Goal: Information Seeking & Learning: Find specific fact

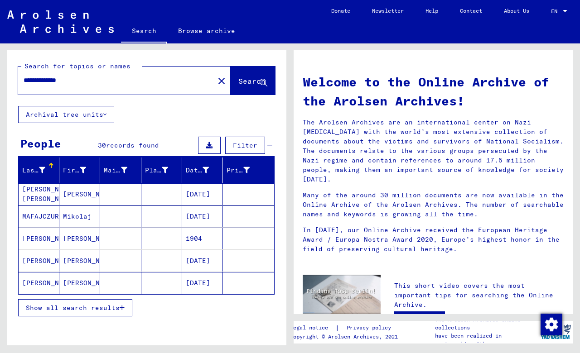
click at [122, 308] on icon "button" at bounding box center [122, 308] width 5 height 6
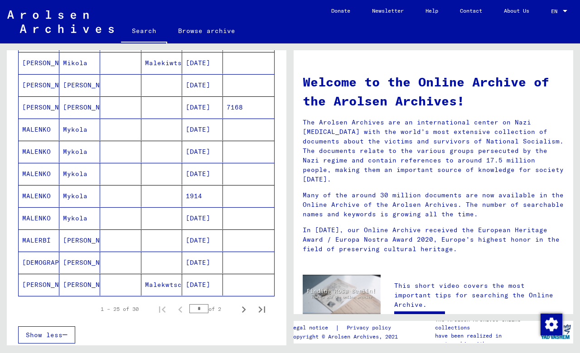
scroll to position [444, 0]
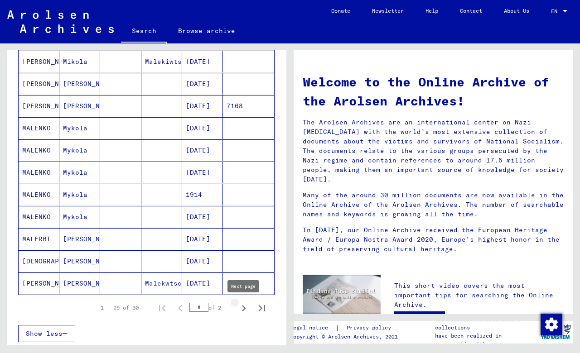
click at [245, 307] on icon "Next page" at bounding box center [243, 308] width 13 height 13
type input "*"
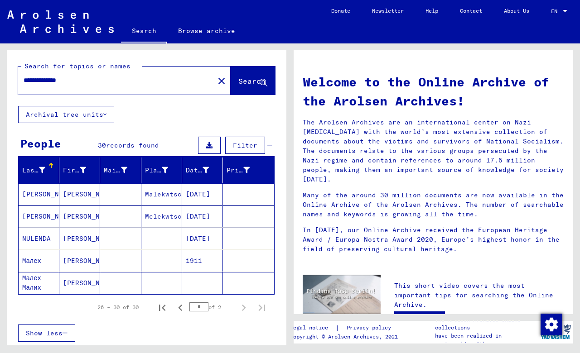
scroll to position [0, 0]
drag, startPoint x: 83, startPoint y: 81, endPoint x: 0, endPoint y: 78, distance: 83.0
click at [0, 78] on div "**********" at bounding box center [145, 194] width 290 height 302
type input "**********"
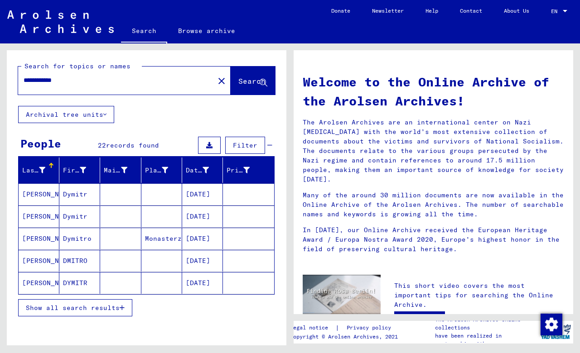
click at [123, 308] on icon "button" at bounding box center [122, 308] width 5 height 6
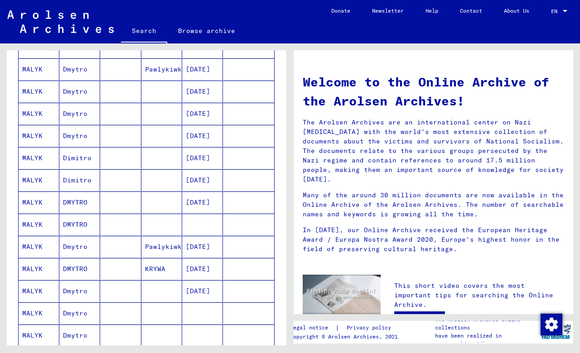
scroll to position [282, 0]
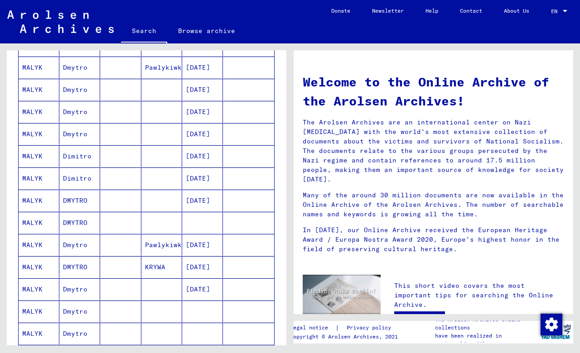
click at [75, 219] on mat-cell "DMYTRO" at bounding box center [79, 223] width 41 height 22
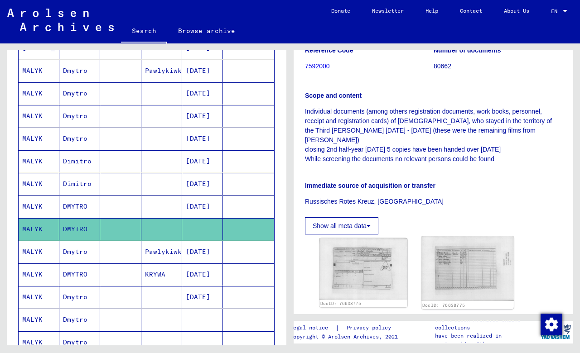
scroll to position [222, 0]
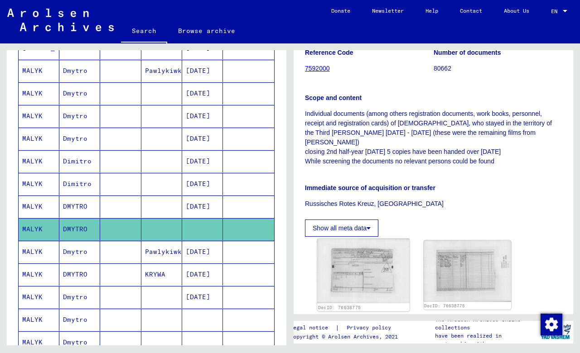
click at [367, 258] on img at bounding box center [363, 271] width 92 height 65
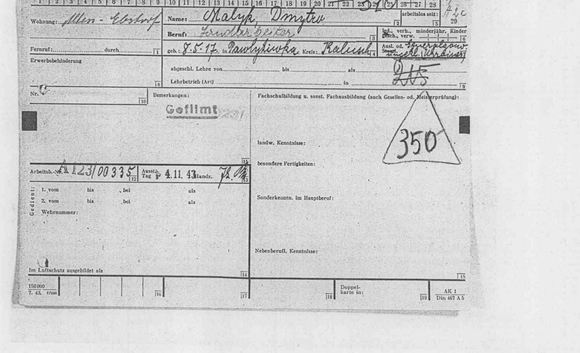
drag, startPoint x: 189, startPoint y: 48, endPoint x: 191, endPoint y: 81, distance: 32.7
drag, startPoint x: 191, startPoint y: 53, endPoint x: 193, endPoint y: 92, distance: 39.0
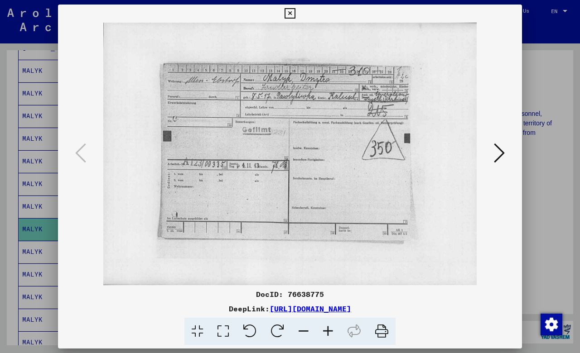
click at [295, 14] on icon at bounding box center [290, 13] width 10 height 11
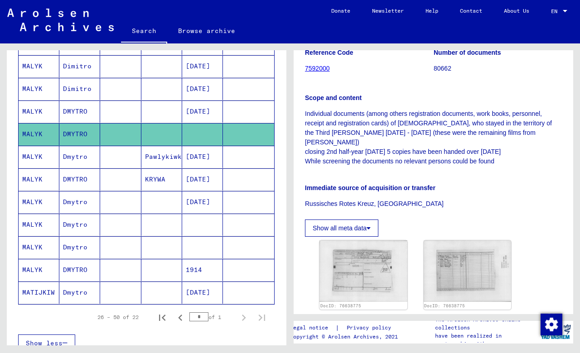
scroll to position [380, 0]
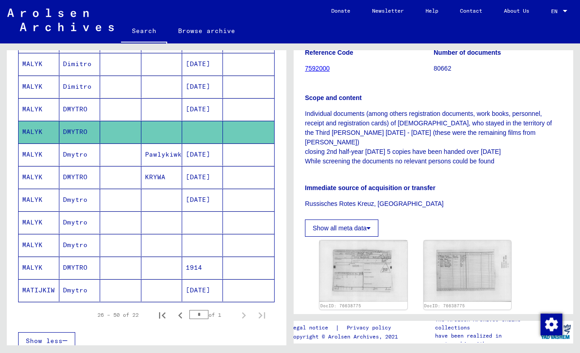
click at [74, 222] on mat-cell "Dmytro" at bounding box center [79, 223] width 41 height 22
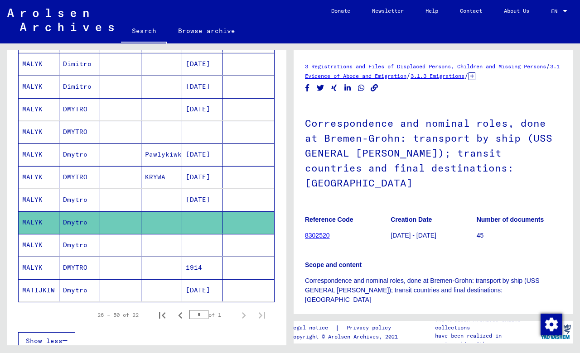
click at [79, 243] on mat-cell "Dmytro" at bounding box center [79, 245] width 41 height 22
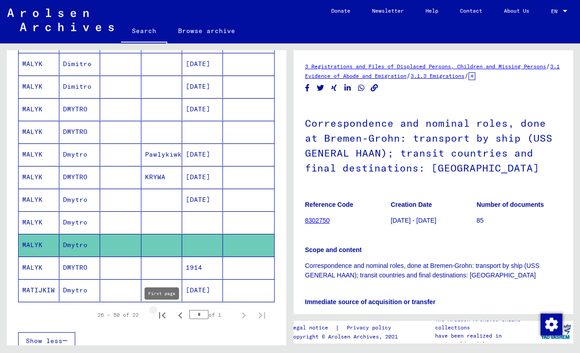
click at [161, 314] on icon "First page" at bounding box center [162, 315] width 13 height 13
type input "*"
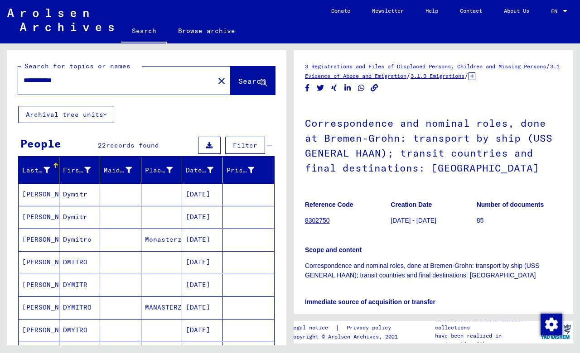
drag, startPoint x: 52, startPoint y: 80, endPoint x: 91, endPoint y: 83, distance: 39.5
click at [91, 83] on input "**********" at bounding box center [116, 81] width 185 height 10
click at [241, 76] on button "Search" at bounding box center [253, 81] width 44 height 28
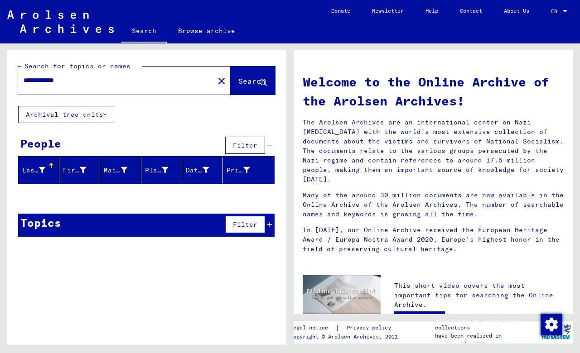
drag, startPoint x: 53, startPoint y: 79, endPoint x: 95, endPoint y: 84, distance: 42.4
click at [95, 84] on input "**********" at bounding box center [114, 81] width 180 height 10
type input "*"
type input "**********"
click at [248, 77] on span "Search" at bounding box center [251, 81] width 27 height 9
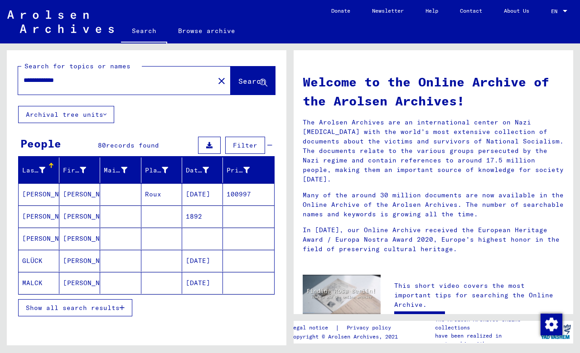
click at [122, 309] on icon "button" at bounding box center [122, 308] width 5 height 6
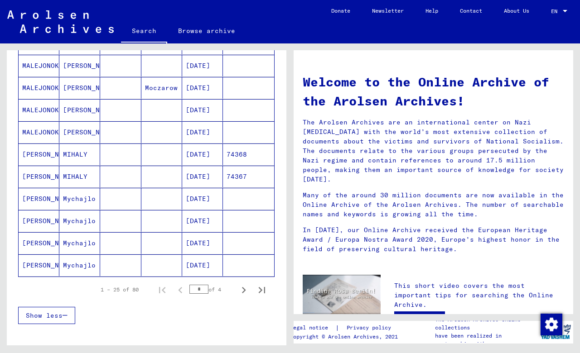
scroll to position [458, 0]
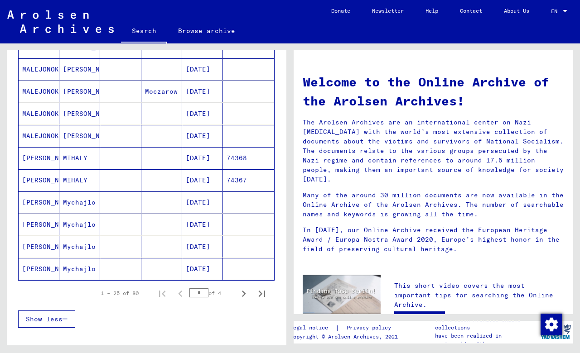
click at [78, 162] on mat-cell "MIHALY" at bounding box center [79, 158] width 41 height 22
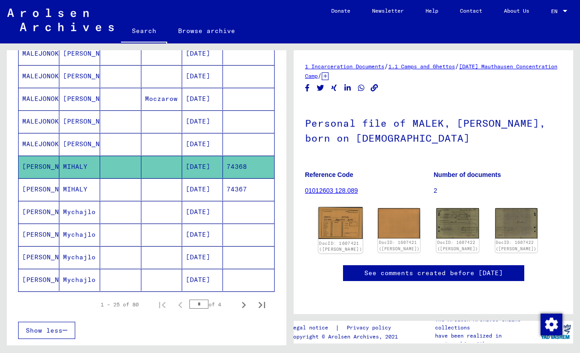
click at [346, 226] on img at bounding box center [341, 224] width 44 height 32
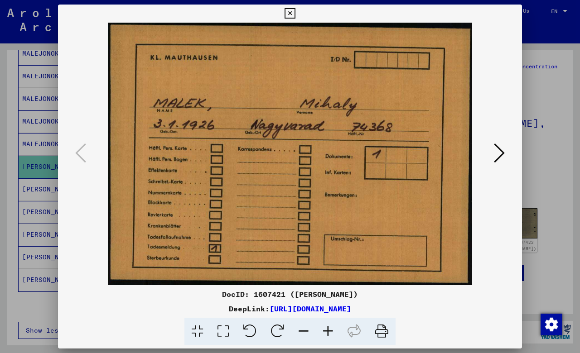
click at [498, 153] on icon at bounding box center [499, 153] width 11 height 22
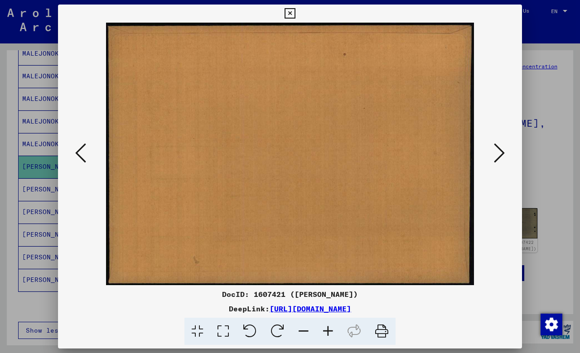
click at [498, 153] on icon at bounding box center [499, 153] width 11 height 22
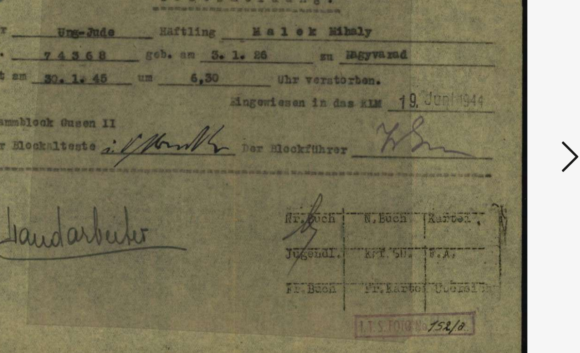
drag, startPoint x: 170, startPoint y: 70, endPoint x: 199, endPoint y: 96, distance: 39.2
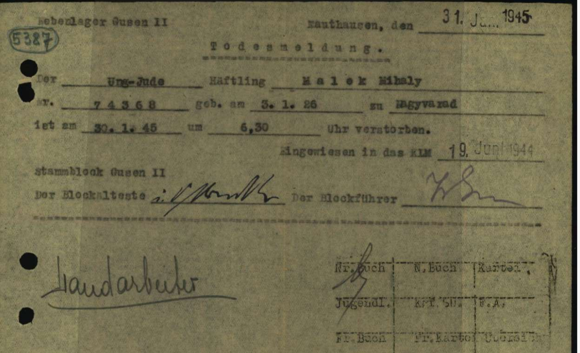
click at [110, 111] on img at bounding box center [290, 154] width 402 height 263
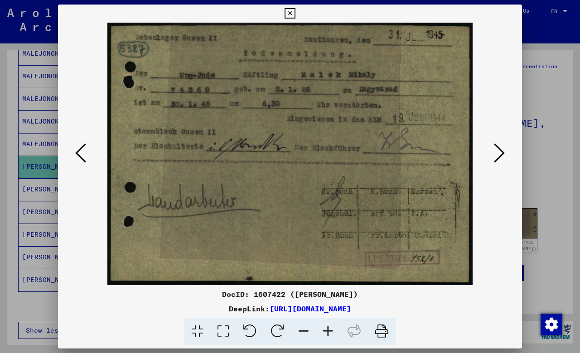
click at [496, 157] on icon at bounding box center [499, 153] width 11 height 22
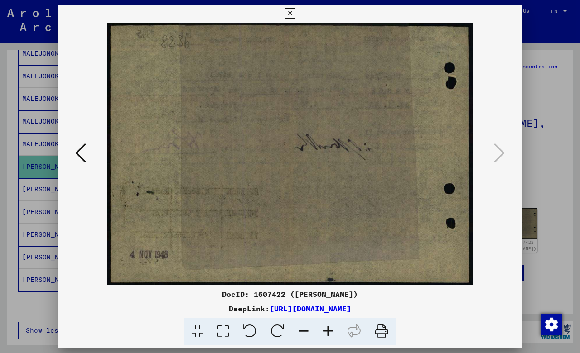
click at [295, 10] on icon at bounding box center [290, 13] width 10 height 11
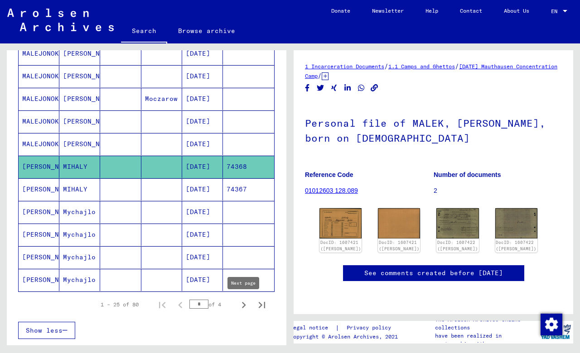
click at [245, 305] on icon "Next page" at bounding box center [244, 305] width 4 height 6
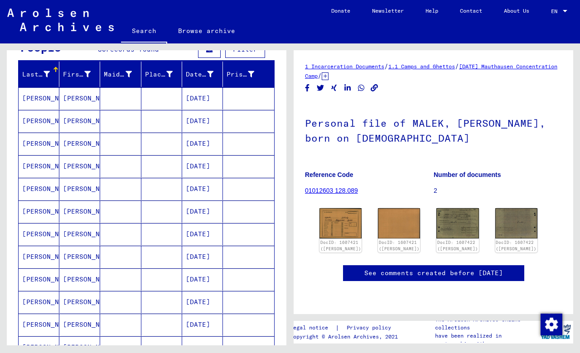
scroll to position [96, 0]
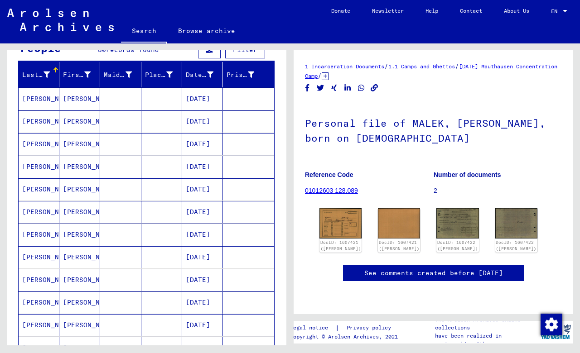
click at [82, 212] on mat-cell "[PERSON_NAME]" at bounding box center [79, 212] width 41 height 22
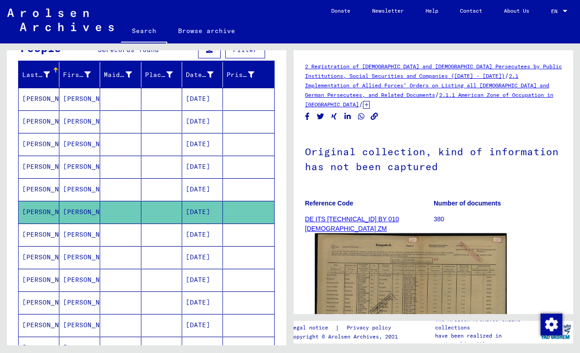
click at [418, 272] on img at bounding box center [411, 302] width 192 height 137
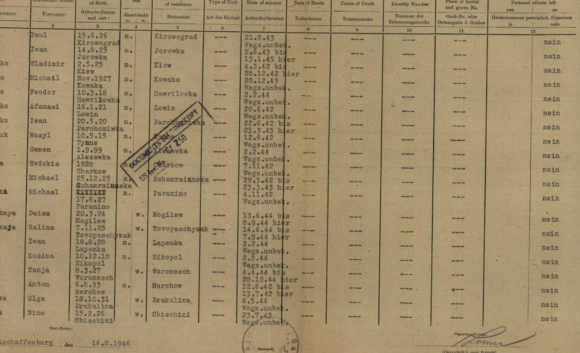
click at [109, 78] on img at bounding box center [290, 154] width 464 height 263
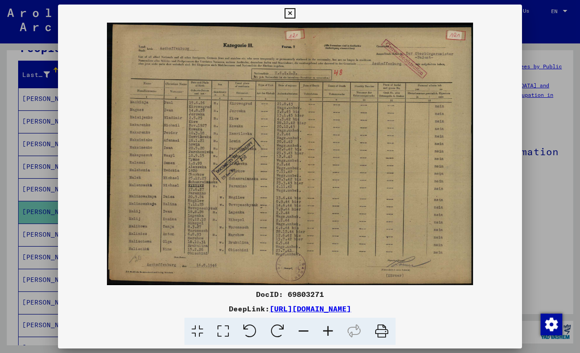
click at [295, 11] on icon at bounding box center [290, 13] width 10 height 11
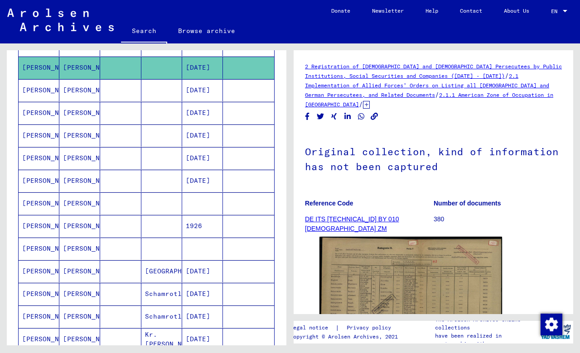
scroll to position [239, 0]
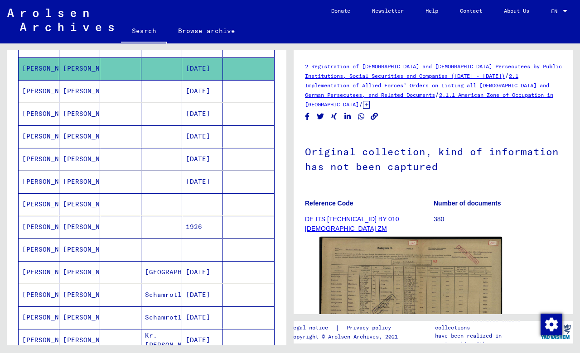
click at [78, 227] on mat-cell "[PERSON_NAME]" at bounding box center [79, 227] width 41 height 22
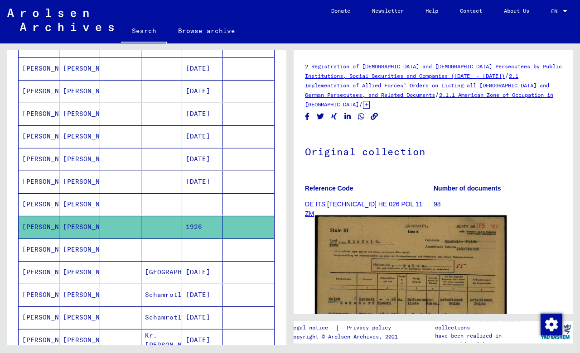
click at [411, 249] on img at bounding box center [411, 349] width 192 height 266
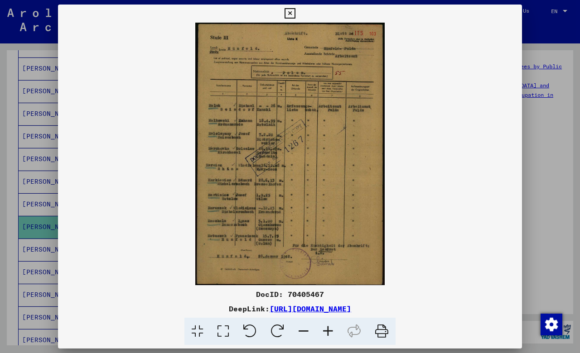
click at [295, 12] on icon at bounding box center [290, 13] width 10 height 11
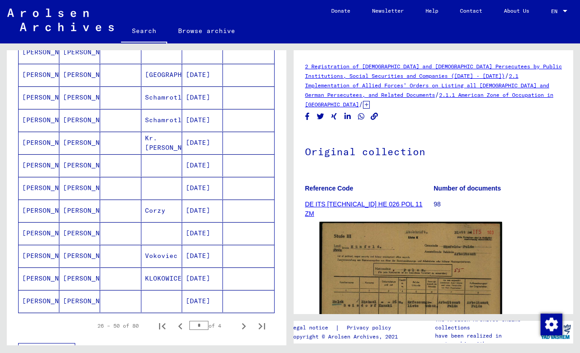
scroll to position [441, 0]
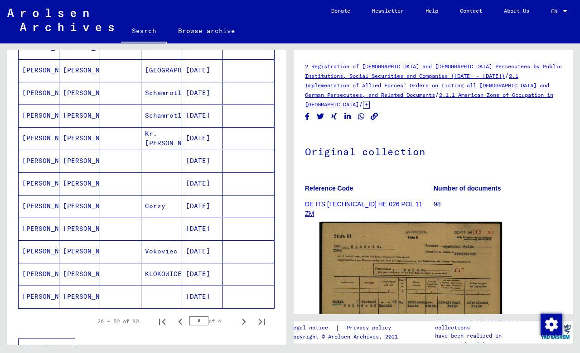
click at [79, 207] on mat-cell "[PERSON_NAME]" at bounding box center [79, 206] width 41 height 22
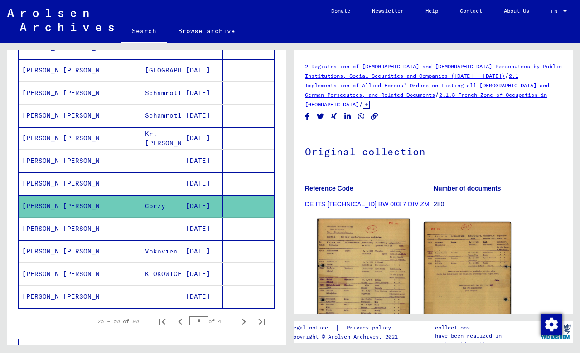
click at [380, 265] on img at bounding box center [363, 284] width 92 height 130
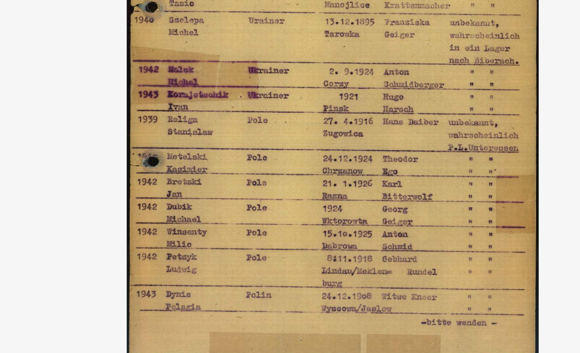
drag, startPoint x: 143, startPoint y: 38, endPoint x: 138, endPoint y: 39, distance: 4.6
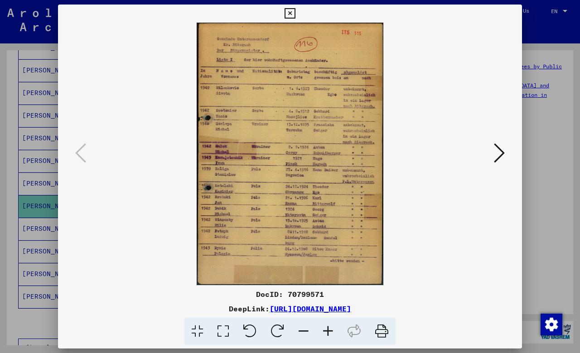
click at [499, 153] on icon at bounding box center [499, 153] width 11 height 22
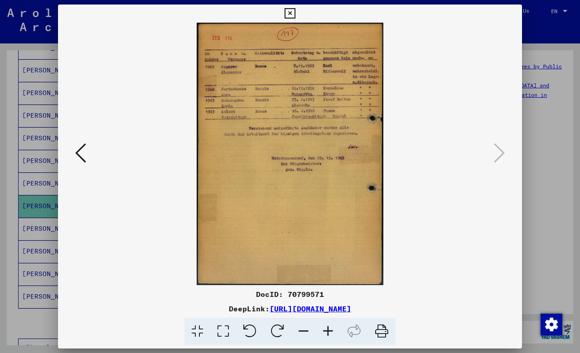
click at [295, 16] on icon at bounding box center [290, 13] width 10 height 11
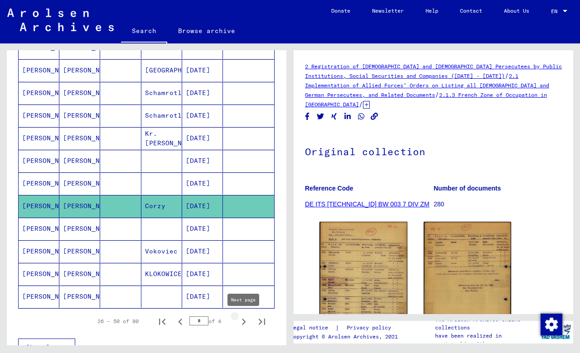
click at [243, 320] on icon "Next page" at bounding box center [244, 322] width 4 height 6
type input "*"
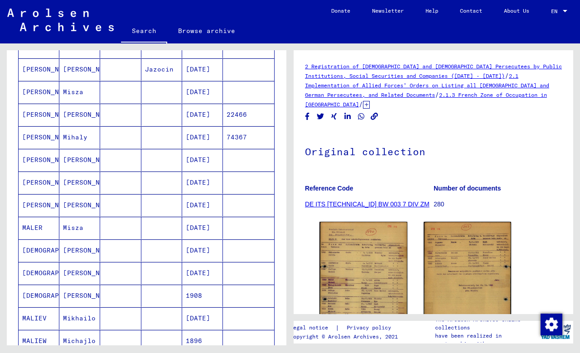
scroll to position [375, 0]
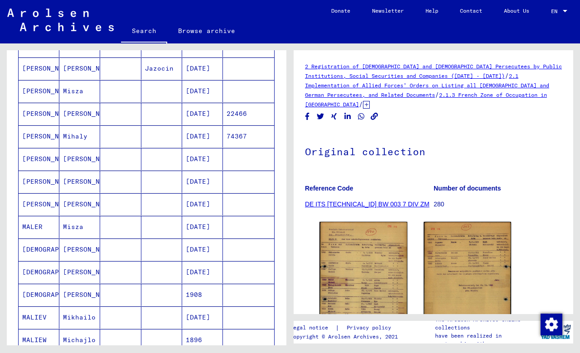
click at [77, 159] on mat-cell "[PERSON_NAME]" at bounding box center [79, 159] width 41 height 22
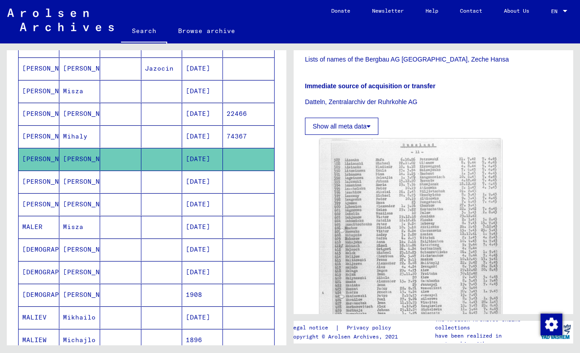
scroll to position [212, 0]
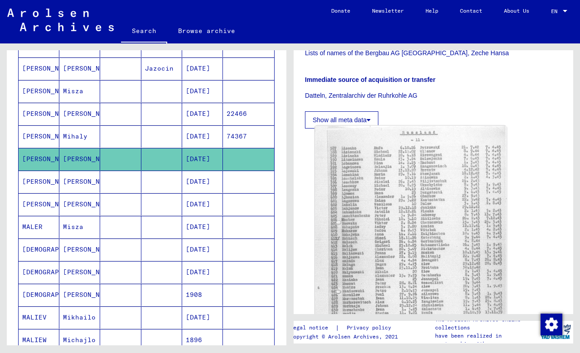
click at [412, 222] on img at bounding box center [411, 258] width 192 height 265
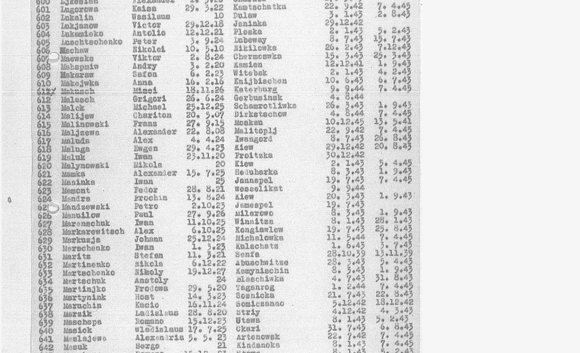
drag, startPoint x: 140, startPoint y: 49, endPoint x: 140, endPoint y: 72, distance: 22.2
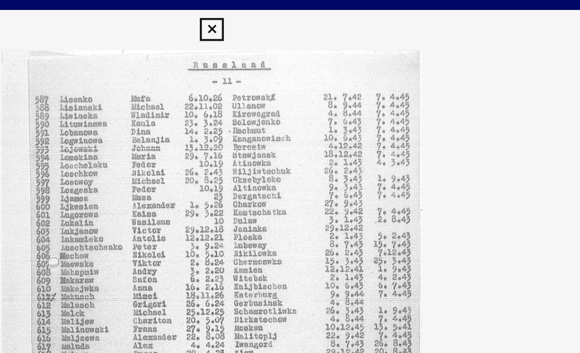
scroll to position [0, 0]
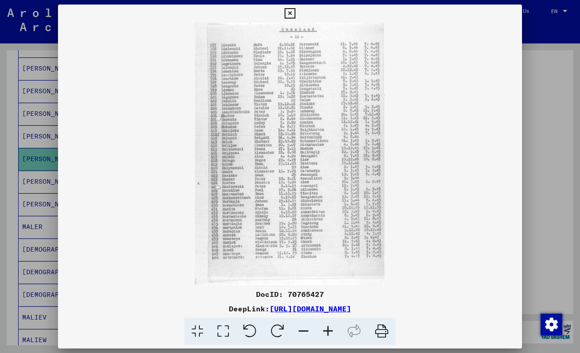
click at [295, 14] on icon at bounding box center [290, 13] width 10 height 11
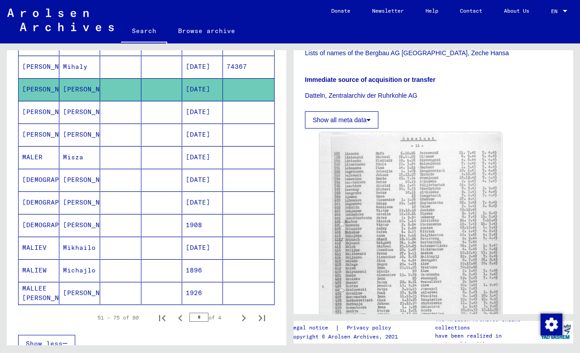
scroll to position [446, 0]
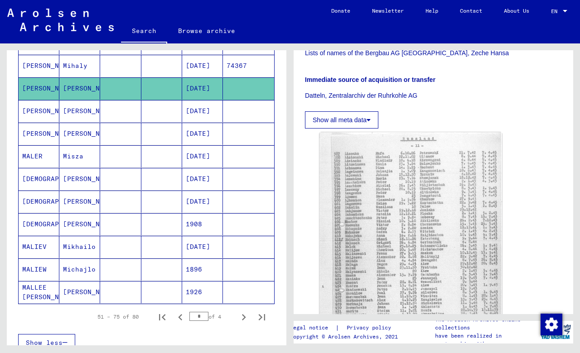
click at [86, 295] on mat-cell "[PERSON_NAME]" at bounding box center [79, 292] width 41 height 22
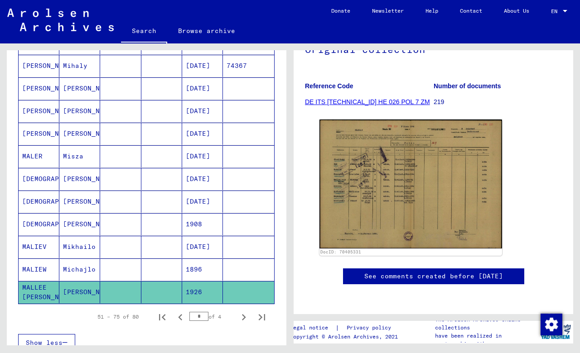
scroll to position [148, 0]
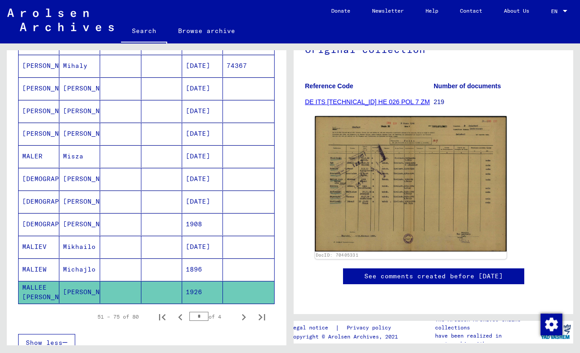
click at [397, 158] on img at bounding box center [411, 183] width 192 height 135
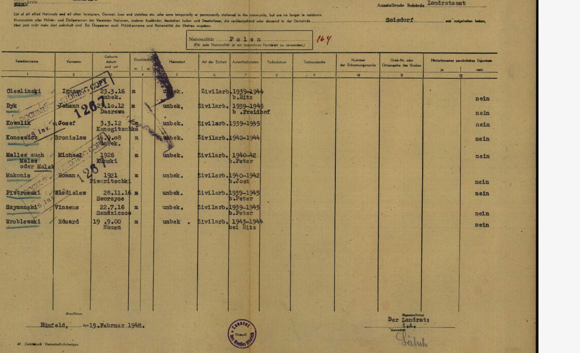
click at [58, 65] on img at bounding box center [290, 154] width 464 height 263
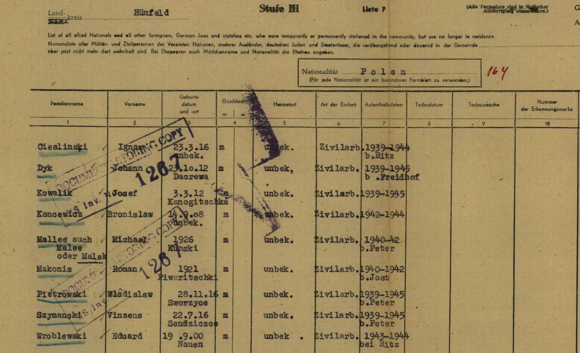
drag, startPoint x: 163, startPoint y: 46, endPoint x: 171, endPoint y: 46, distance: 8.6
drag, startPoint x: 143, startPoint y: 46, endPoint x: 158, endPoint y: 46, distance: 15.4
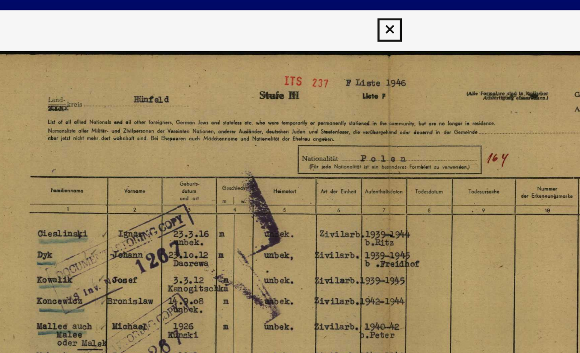
scroll to position [0, 0]
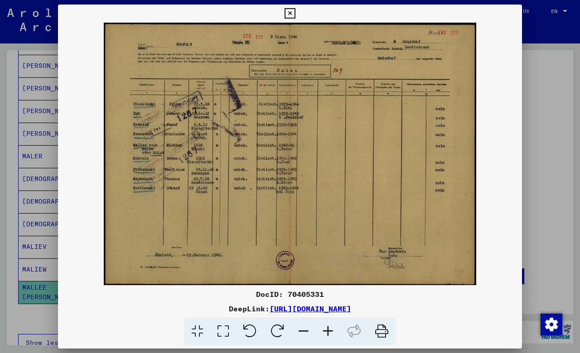
click at [295, 15] on icon at bounding box center [290, 13] width 10 height 11
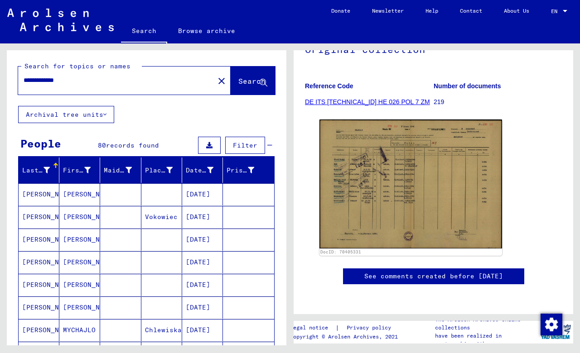
drag, startPoint x: 78, startPoint y: 80, endPoint x: 0, endPoint y: 79, distance: 78.4
click at [0, 79] on div "**********" at bounding box center [145, 194] width 290 height 302
click at [231, 88] on button "Search" at bounding box center [253, 81] width 44 height 28
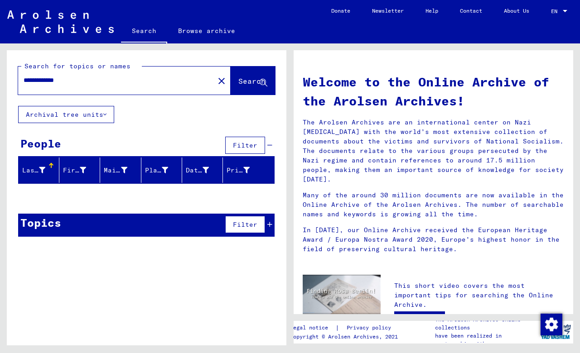
drag, startPoint x: 53, startPoint y: 80, endPoint x: 0, endPoint y: 79, distance: 53.5
type input "*****"
click at [246, 88] on button "Search" at bounding box center [253, 81] width 44 height 28
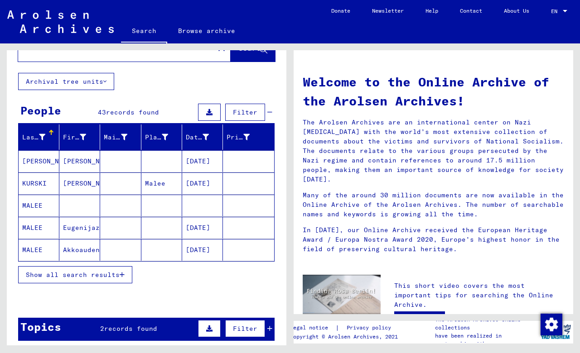
scroll to position [37, 0]
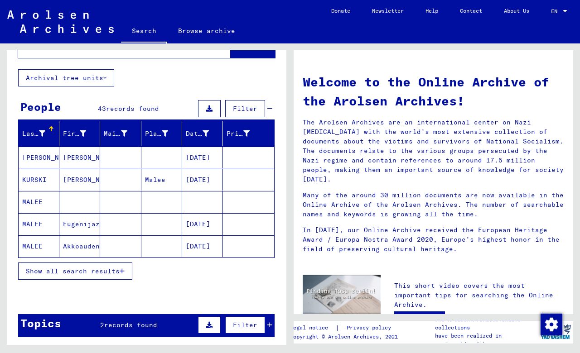
click at [126, 269] on button "Show all search results" at bounding box center [75, 271] width 114 height 17
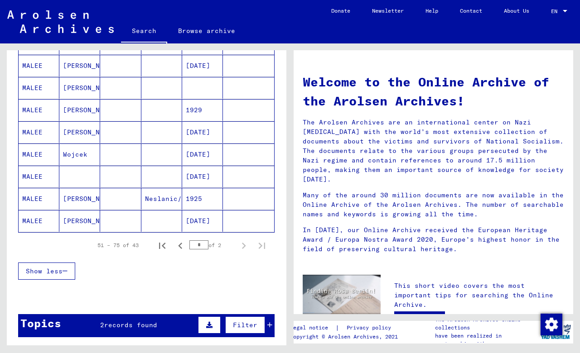
scroll to position [507, 0]
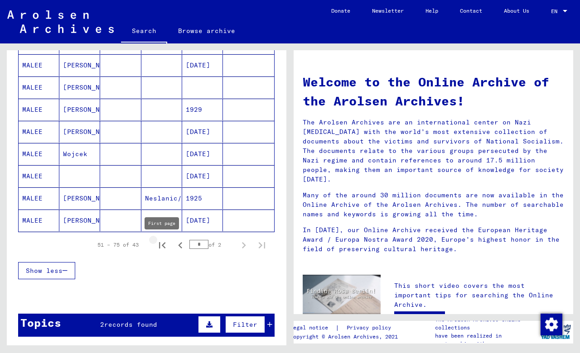
click at [162, 245] on icon "First page" at bounding box center [162, 245] width 13 height 13
click at [245, 245] on icon "Next page" at bounding box center [244, 245] width 4 height 6
type input "*"
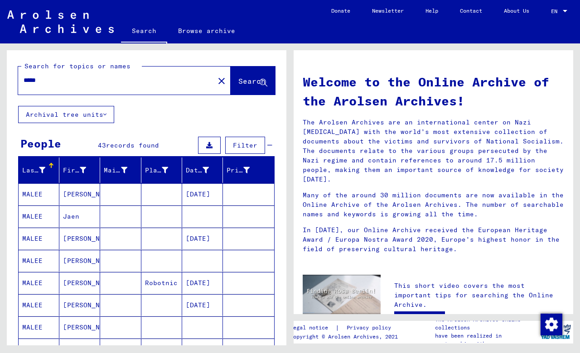
scroll to position [0, 0]
